Goal: Information Seeking & Learning: Find specific fact

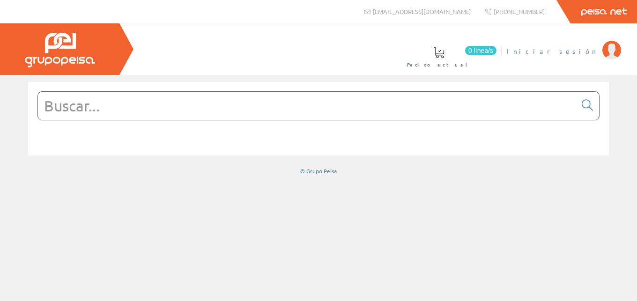
click at [566, 50] on span "Iniciar sesión" at bounding box center [551, 50] width 91 height 9
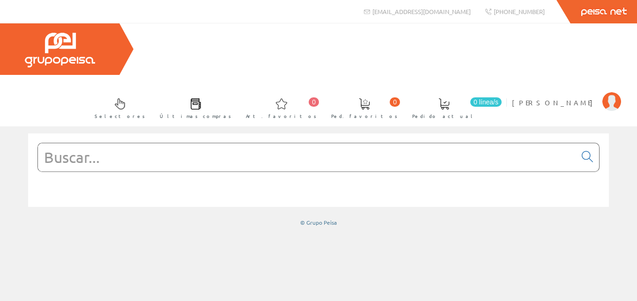
click at [60, 143] on input "text" at bounding box center [307, 157] width 538 height 28
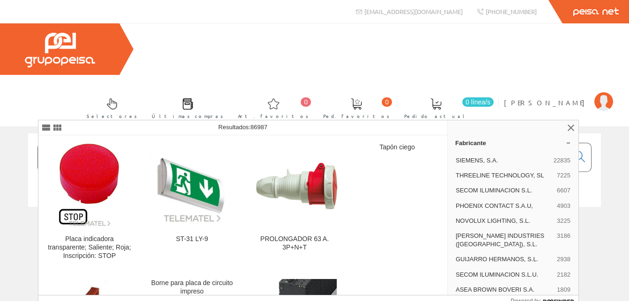
click at [74, 143] on input "AM918369" at bounding box center [303, 157] width 530 height 28
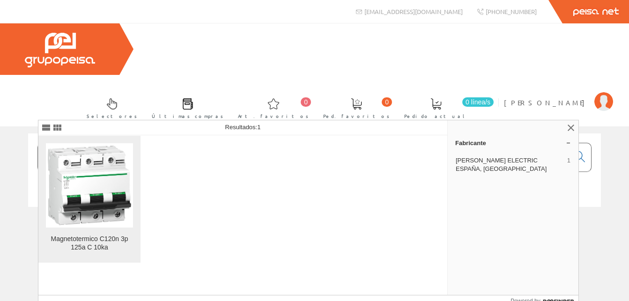
type input "A9N18369"
click at [87, 173] on img at bounding box center [89, 185] width 84 height 84
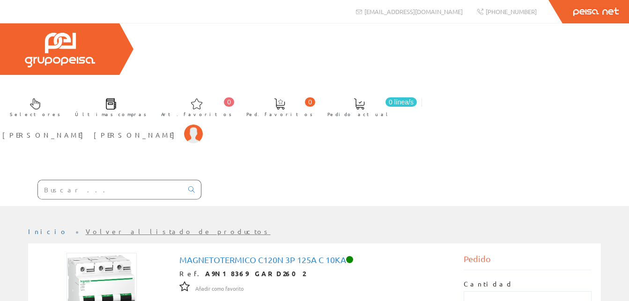
click at [58, 180] on input "text" at bounding box center [110, 189] width 145 height 19
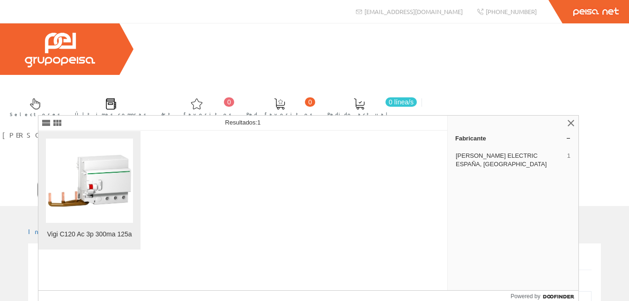
type input "A9N18567"
click at [95, 174] on img at bounding box center [89, 181] width 84 height 84
